Goal: Check status: Check status

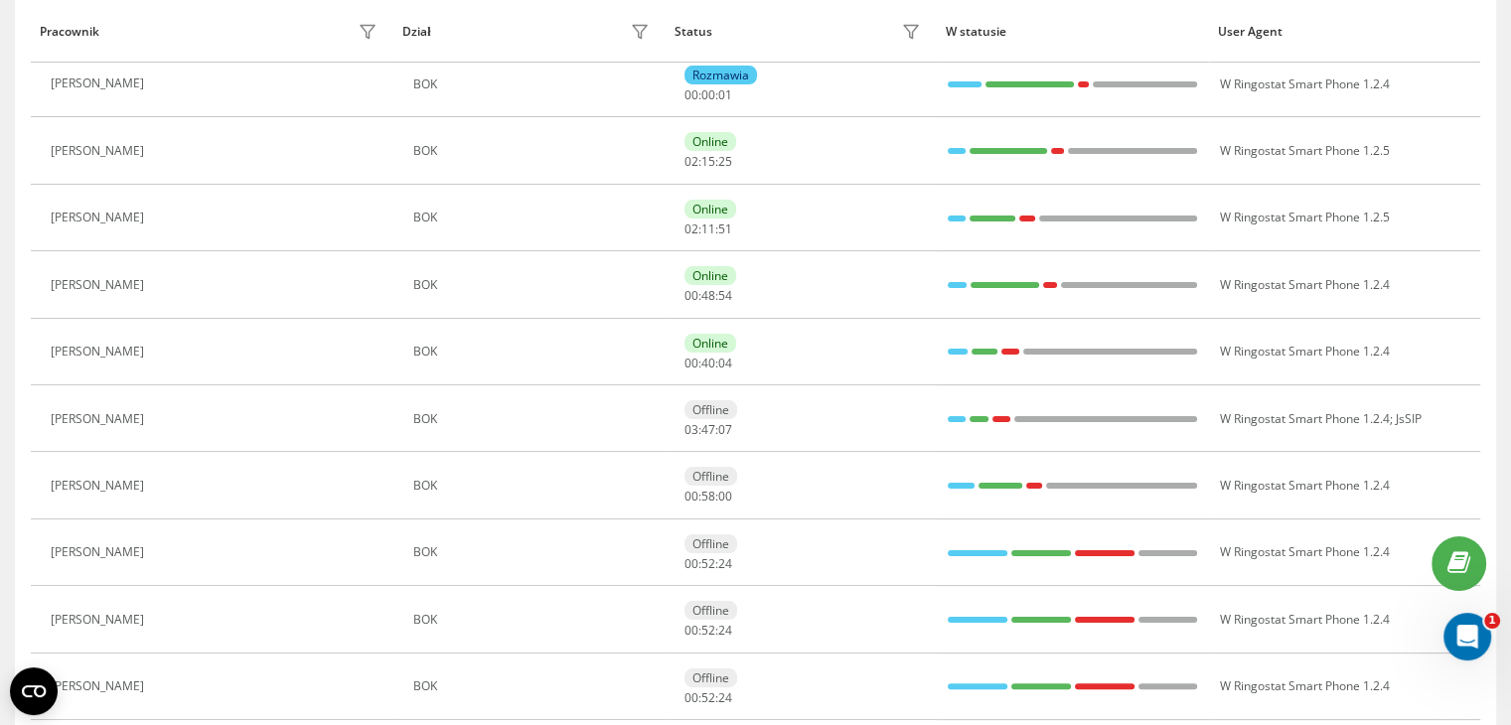
scroll to position [199, 0]
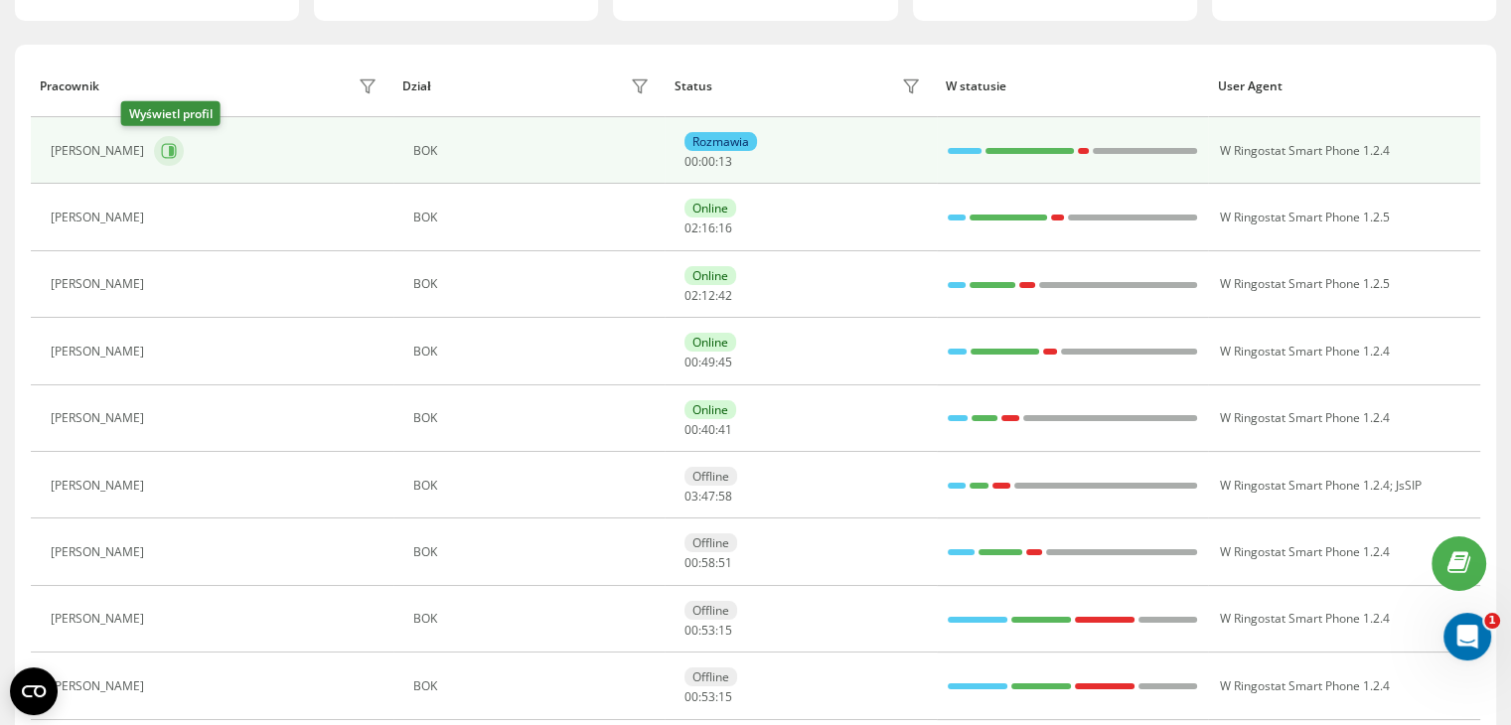
click at [154, 148] on button at bounding box center [169, 151] width 30 height 30
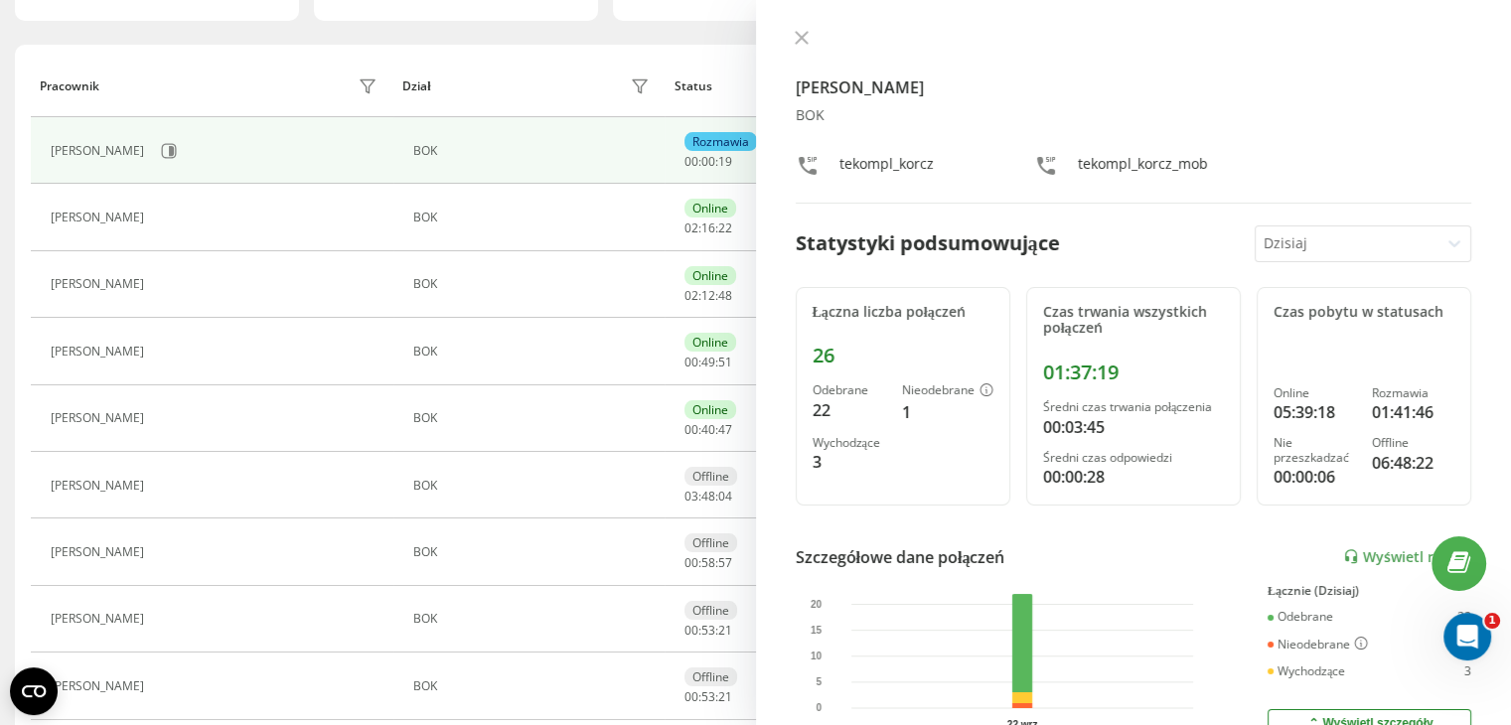
drag, startPoint x: 801, startPoint y: 35, endPoint x: 632, endPoint y: 100, distance: 181.1
click at [801, 35] on icon at bounding box center [802, 38] width 14 height 14
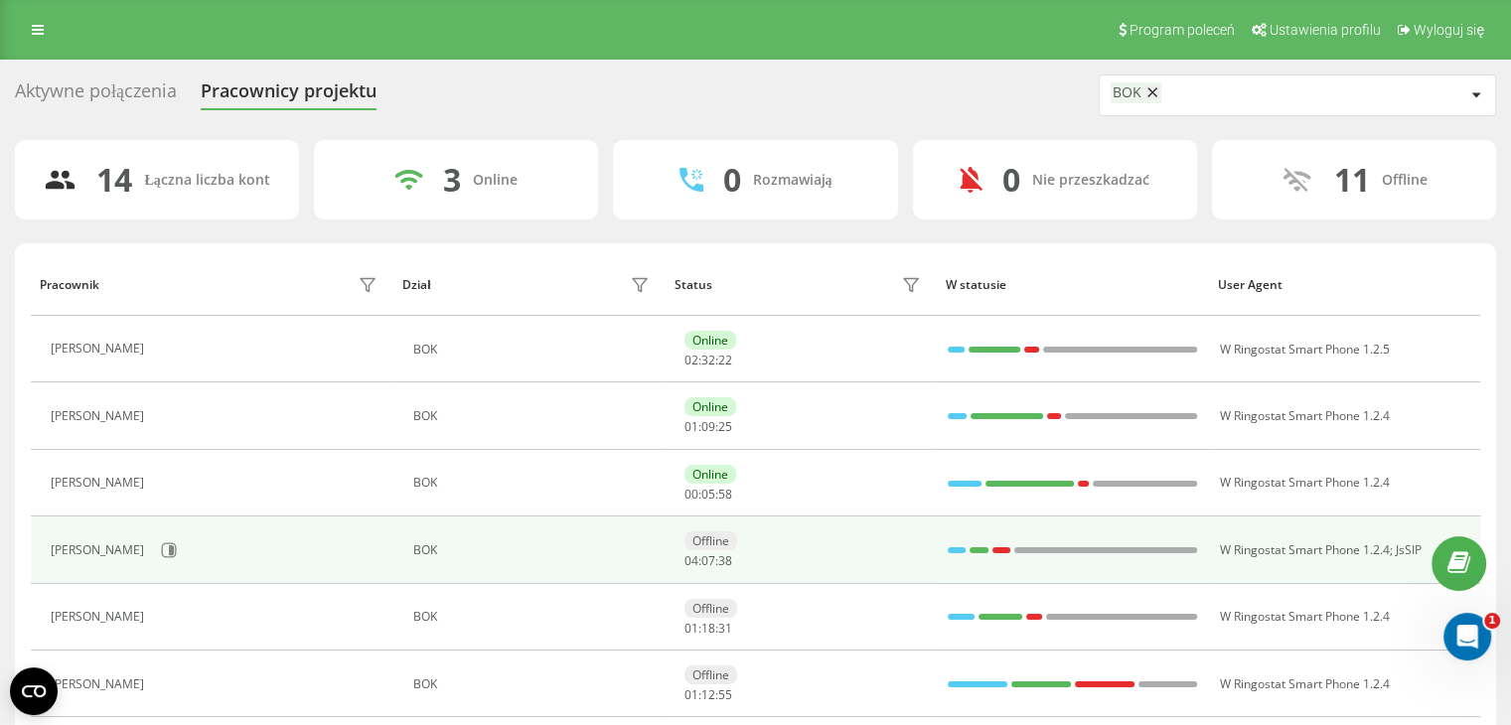
scroll to position [99, 0]
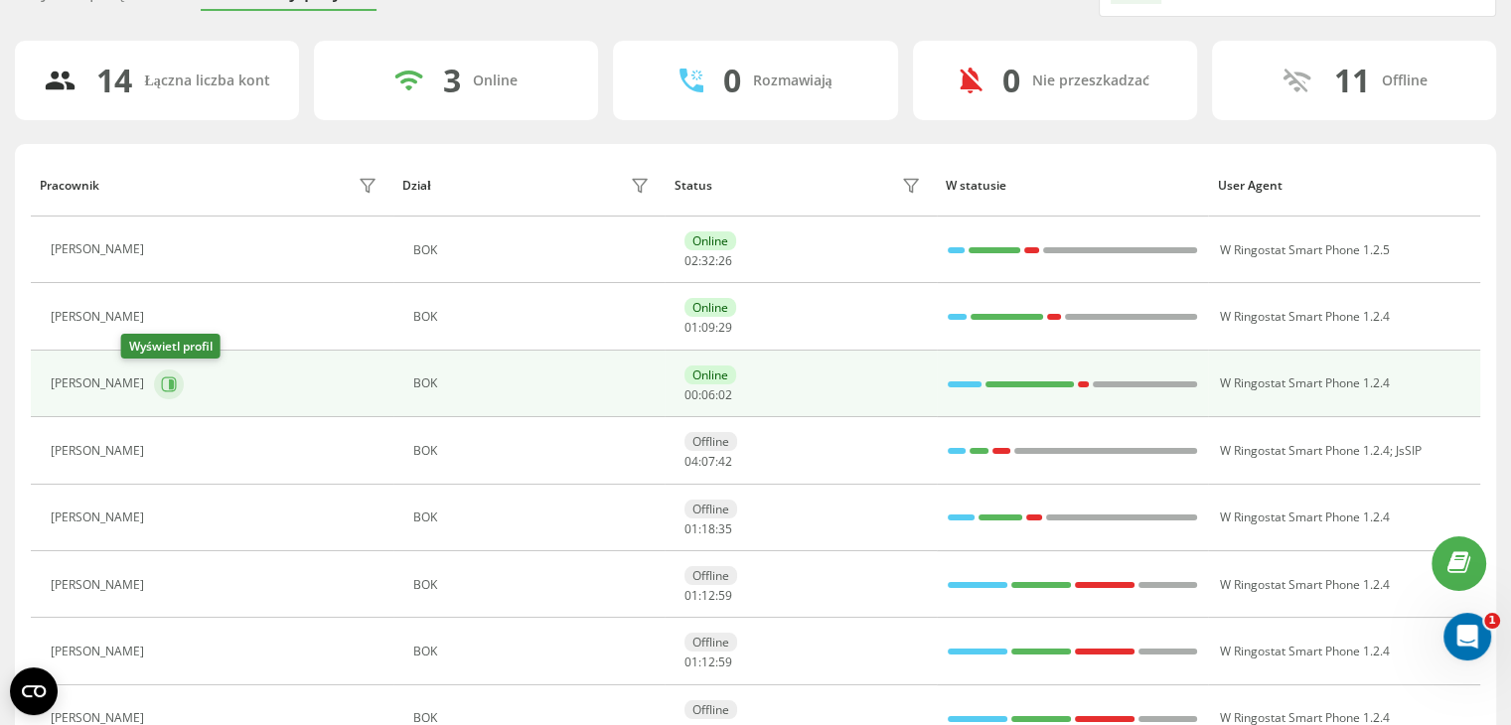
click at [154, 386] on button at bounding box center [169, 385] width 30 height 30
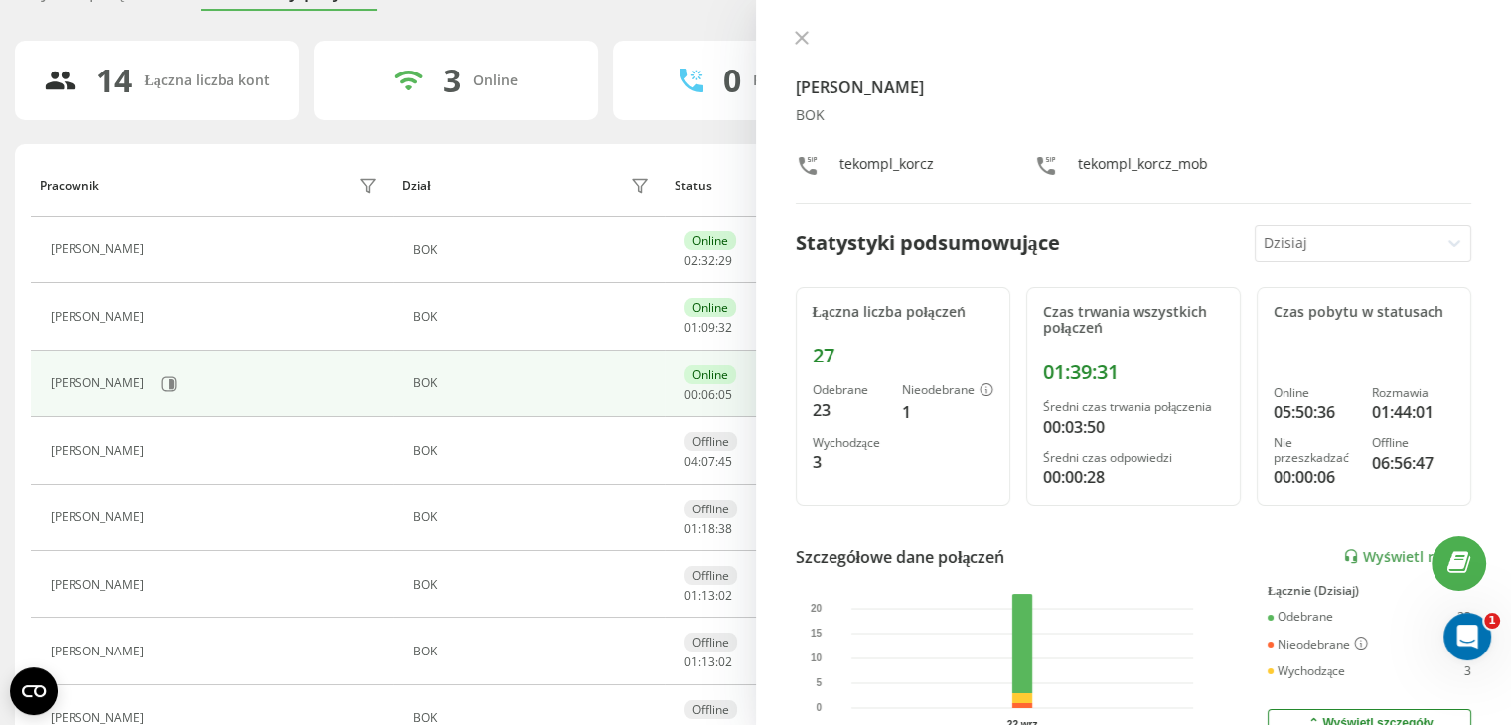
click at [803, 33] on icon at bounding box center [802, 38] width 14 height 14
